Goal: Check status: Check status

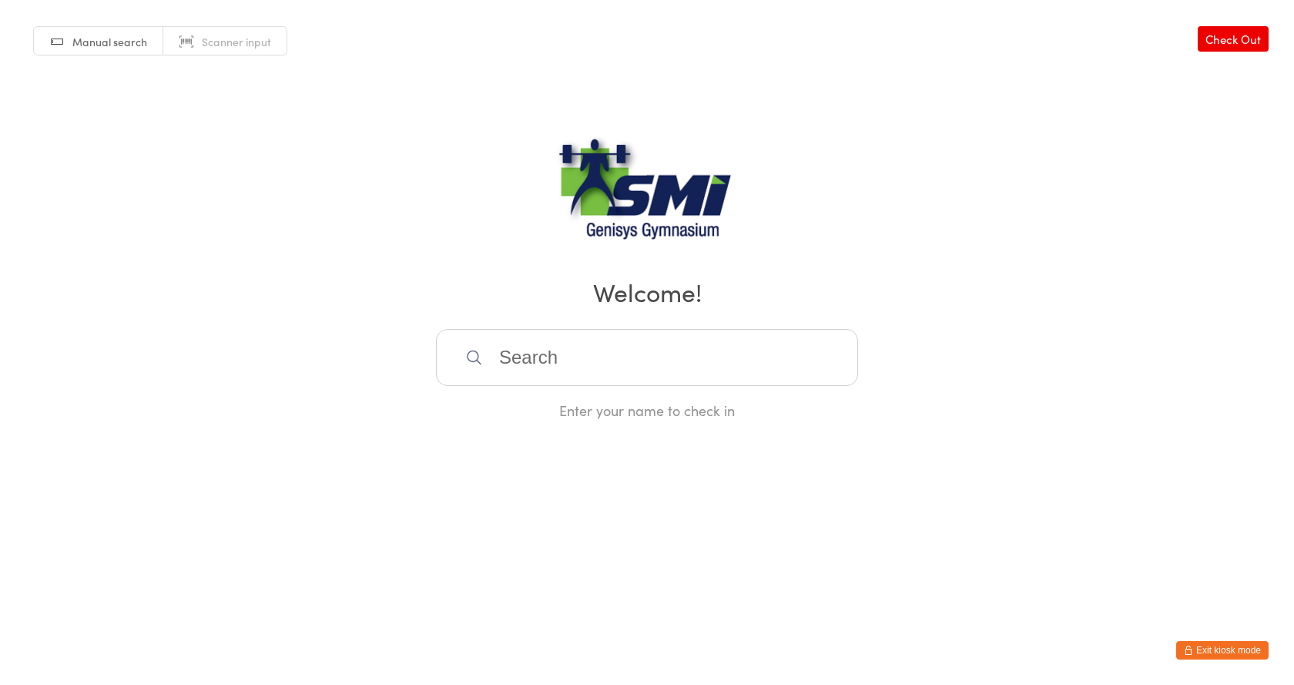
click at [215, 41] on span "Scanner input" at bounding box center [236, 41] width 69 height 15
type input "21571311329"
